Goal: Task Accomplishment & Management: Complete application form

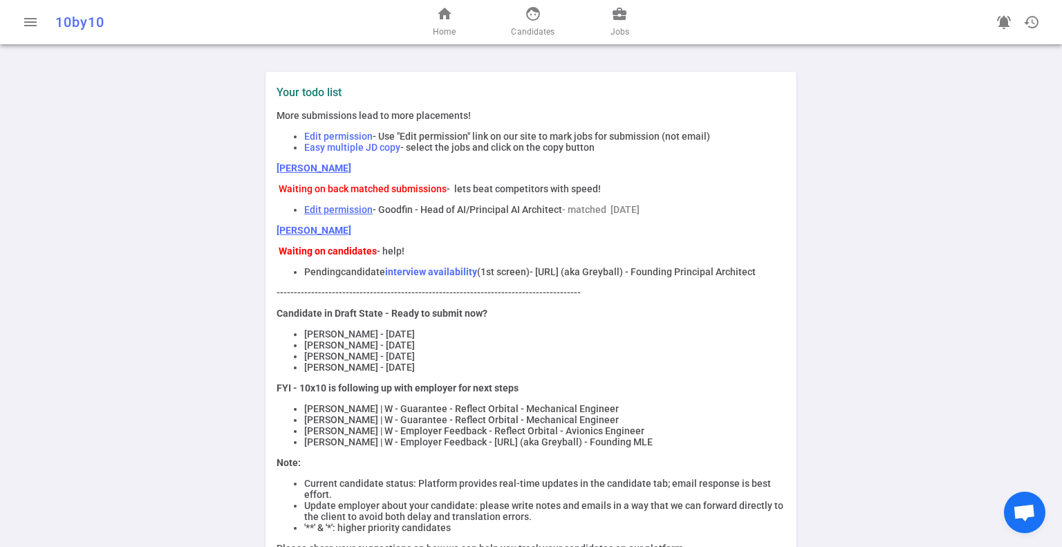
click at [540, 19] on span "face" at bounding box center [533, 14] width 17 height 17
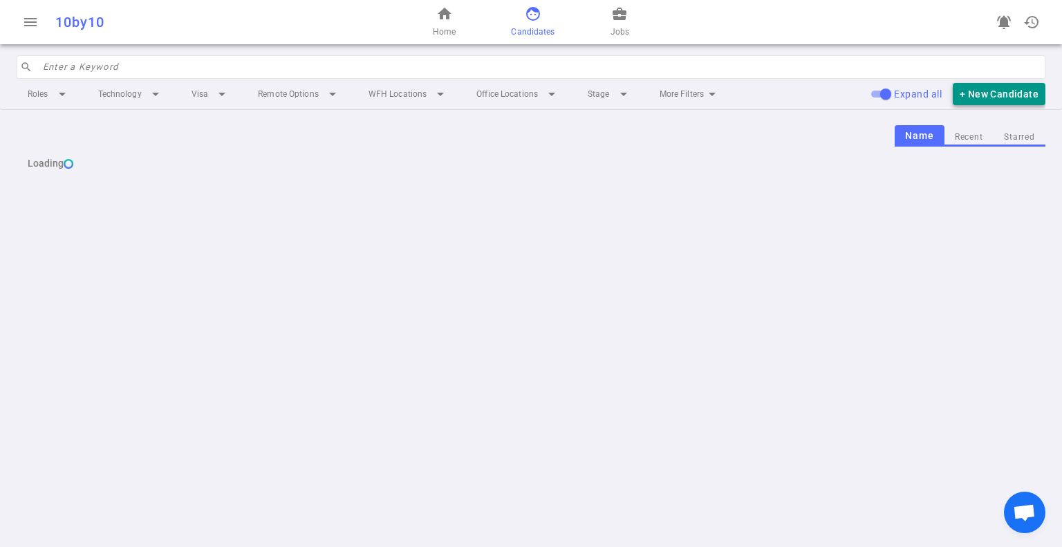
click at [999, 97] on button "+ New Candidate" at bounding box center [999, 94] width 93 height 23
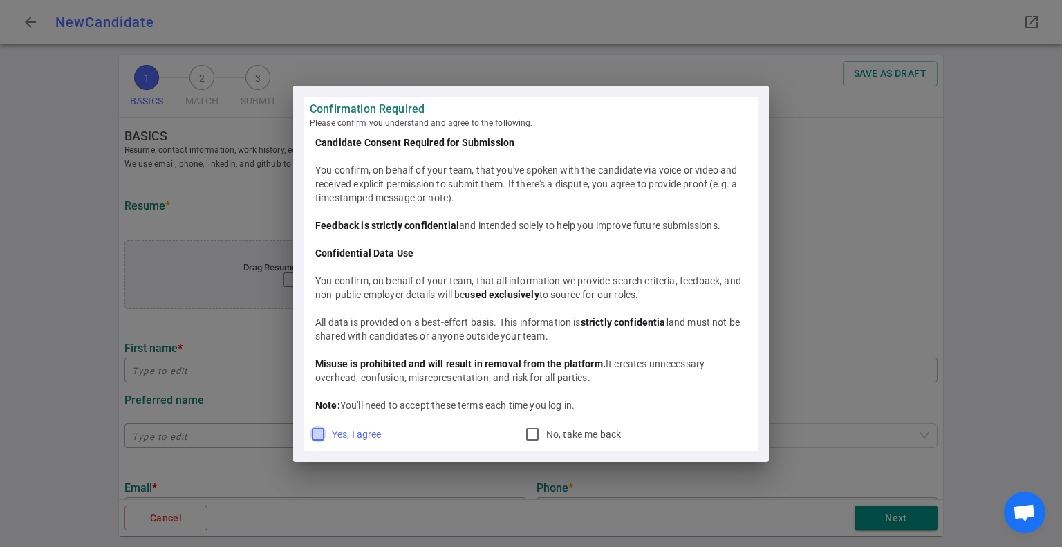
drag, startPoint x: 321, startPoint y: 436, endPoint x: 324, endPoint y: 392, distance: 43.7
click at [321, 435] on input "Yes, I agree" at bounding box center [318, 434] width 17 height 17
checkbox input "true"
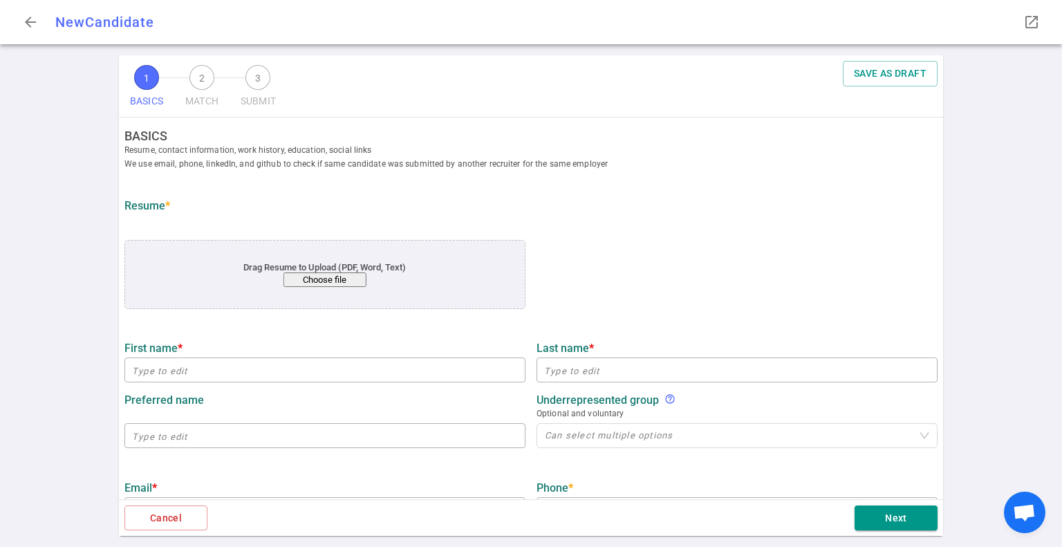
click at [986, 403] on div "1 BASICS 2 MATCH 3 SUBMIT SAVE AS DRAFT BASICS Resume, contact information, wor…" at bounding box center [531, 301] width 1062 height 492
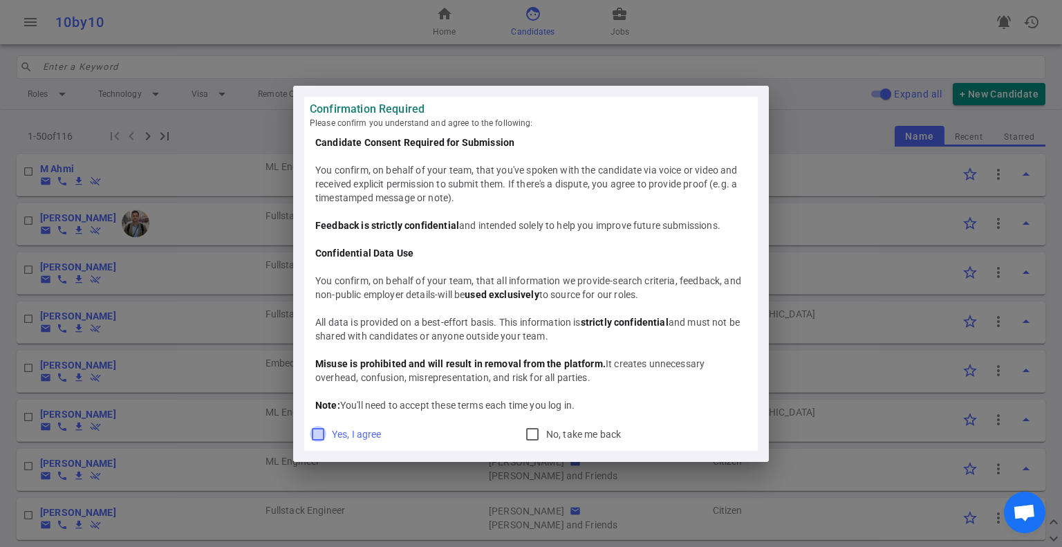
click at [322, 439] on input "Yes, I agree" at bounding box center [318, 434] width 17 height 17
checkbox input "true"
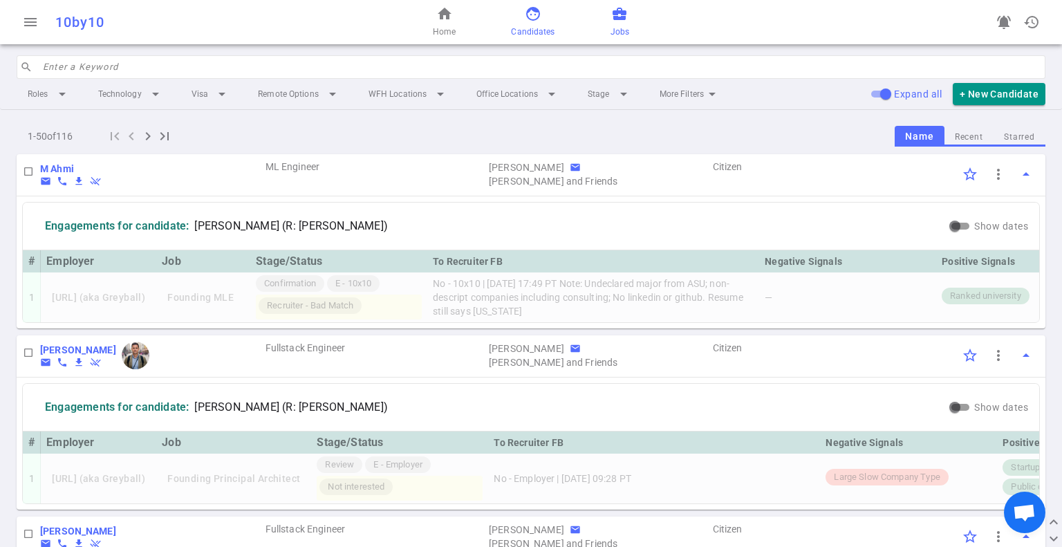
click at [617, 15] on span "business_center" at bounding box center [619, 14] width 17 height 17
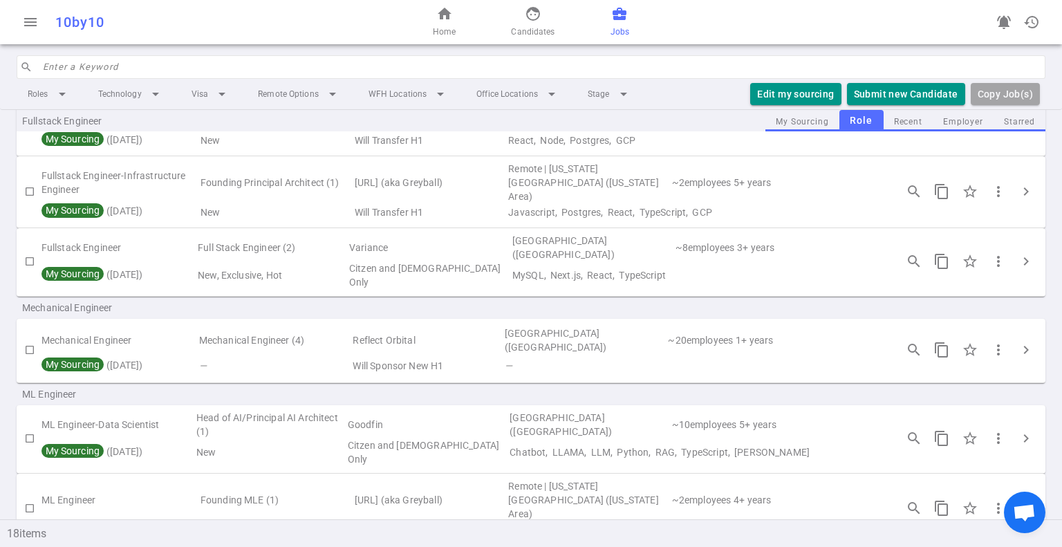
scroll to position [761, 0]
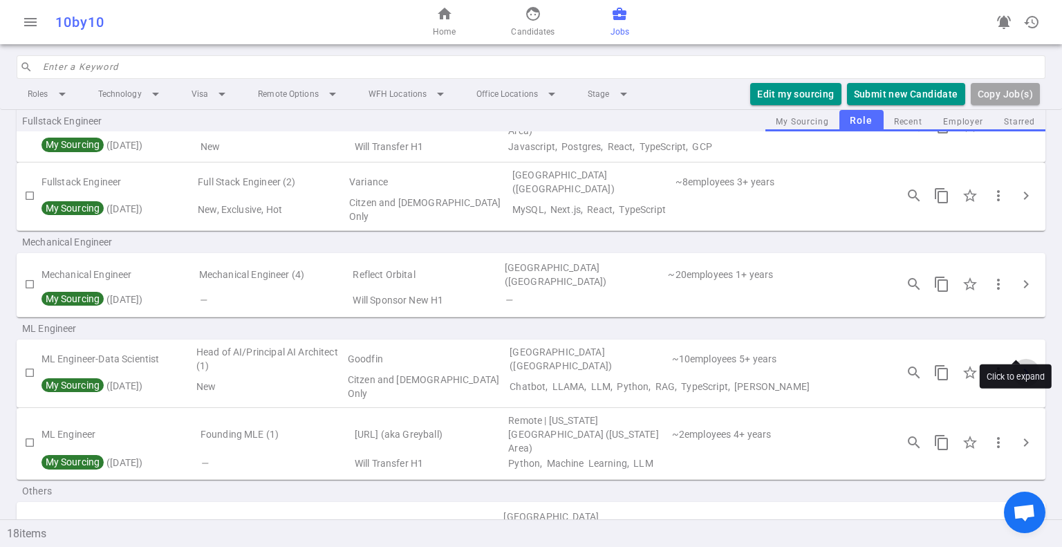
click at [1019, 365] on span "chevron_right" at bounding box center [1026, 373] width 17 height 17
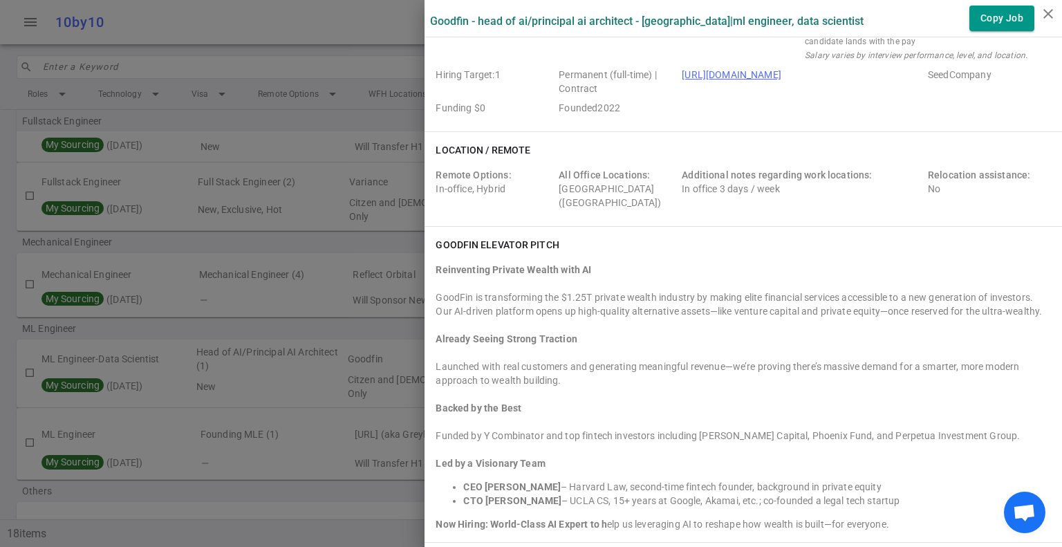
scroll to position [0, 0]
